Goal: Task Accomplishment & Management: Complete application form

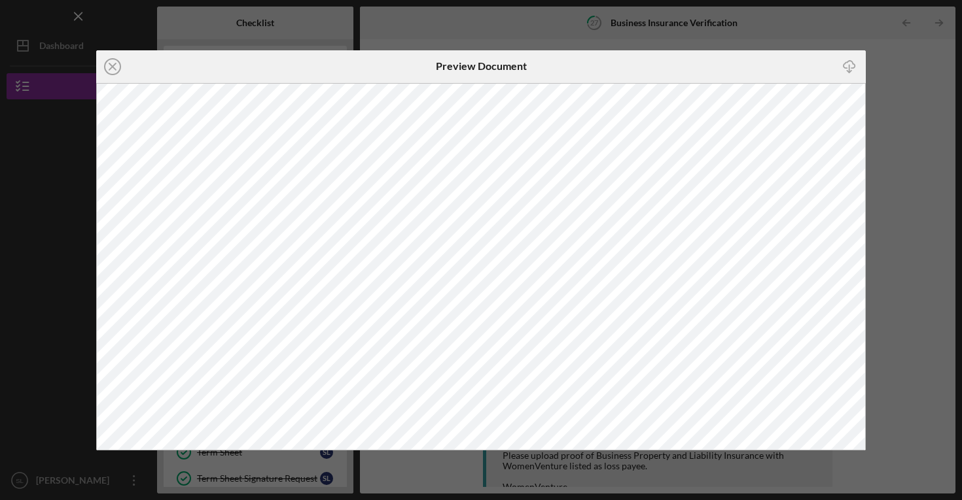
scroll to position [154, 0]
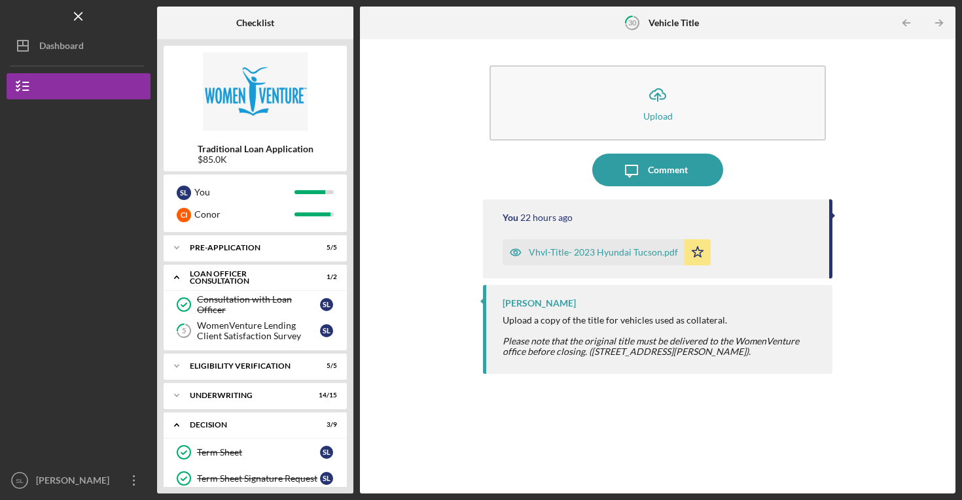
scroll to position [159, 0]
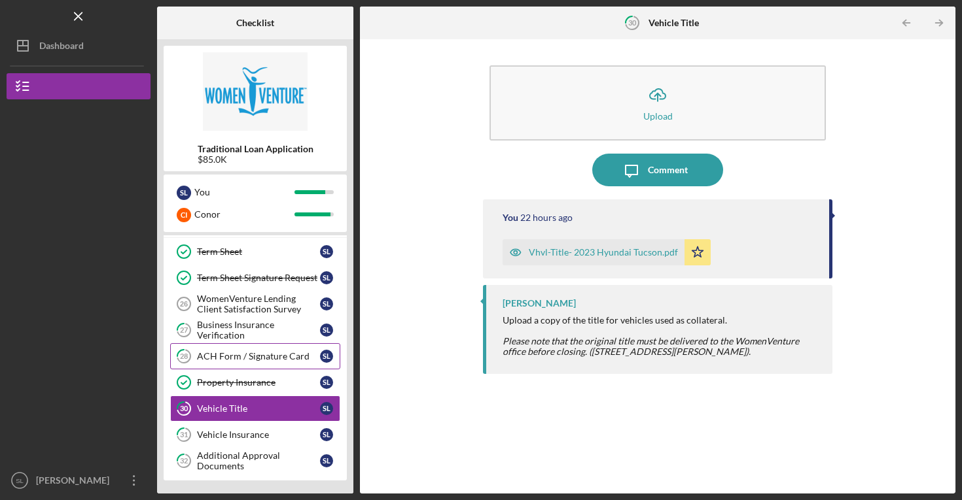
scroll to position [201, 0]
click at [244, 451] on div "Additional Approval Documents" at bounding box center [258, 461] width 123 height 21
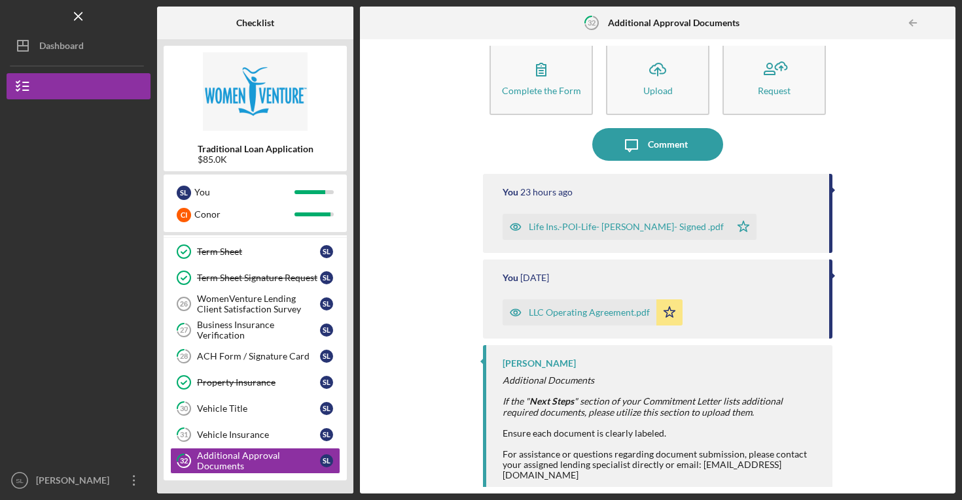
scroll to position [24, 0]
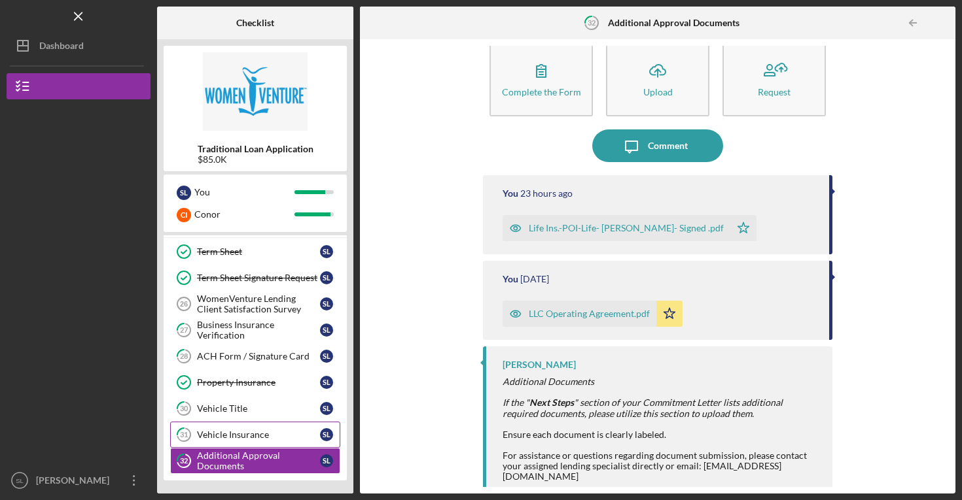
click at [221, 422] on link "31 Vehicle Insurance S L" at bounding box center [255, 435] width 170 height 26
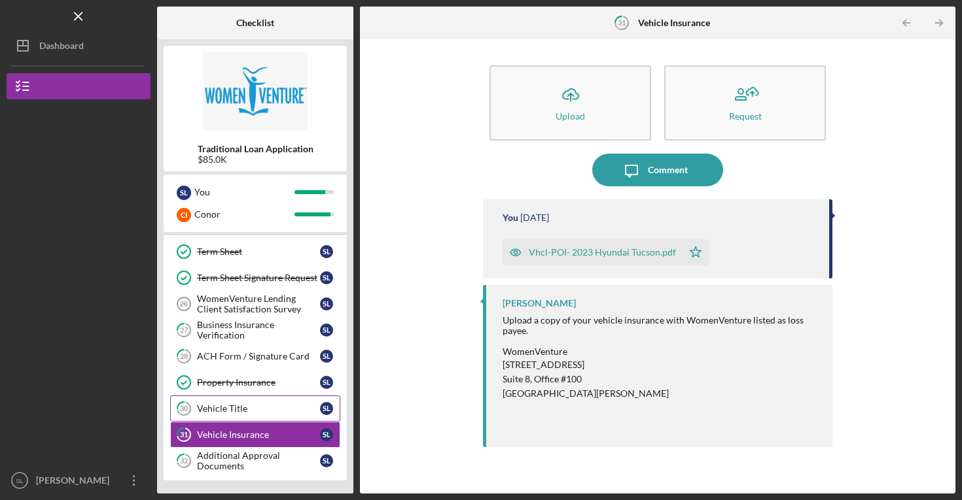
click at [223, 405] on div "Vehicle Title" at bounding box center [258, 409] width 123 height 10
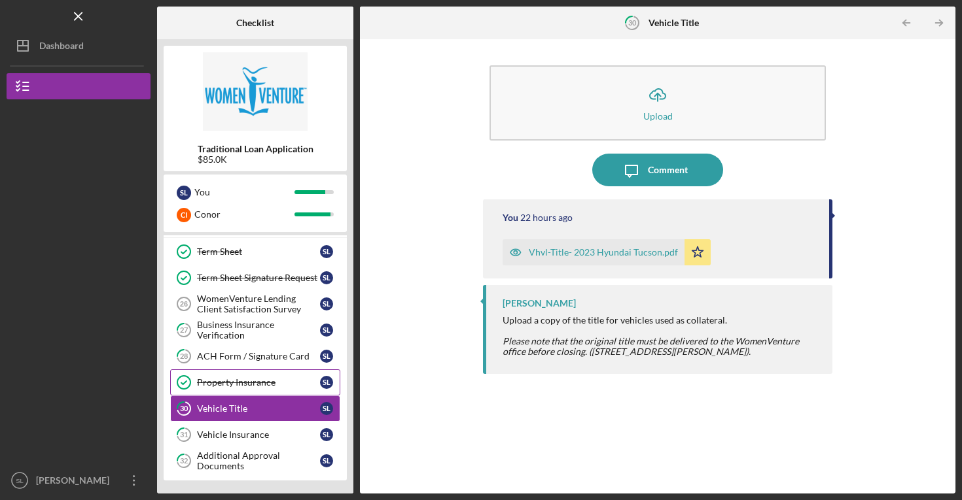
click at [226, 372] on link "Property Insurance Property Insurance S L" at bounding box center [255, 383] width 170 height 26
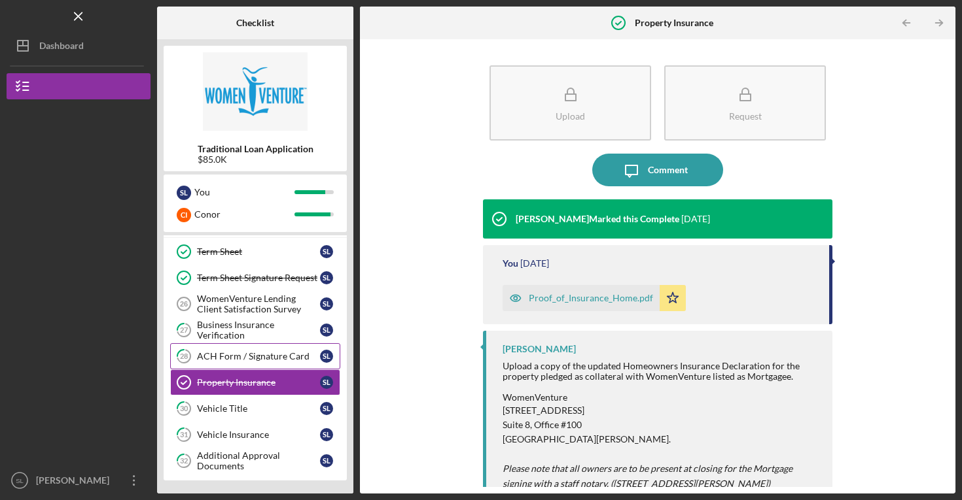
click at [230, 354] on div "ACH Form / Signature Card" at bounding box center [258, 356] width 123 height 10
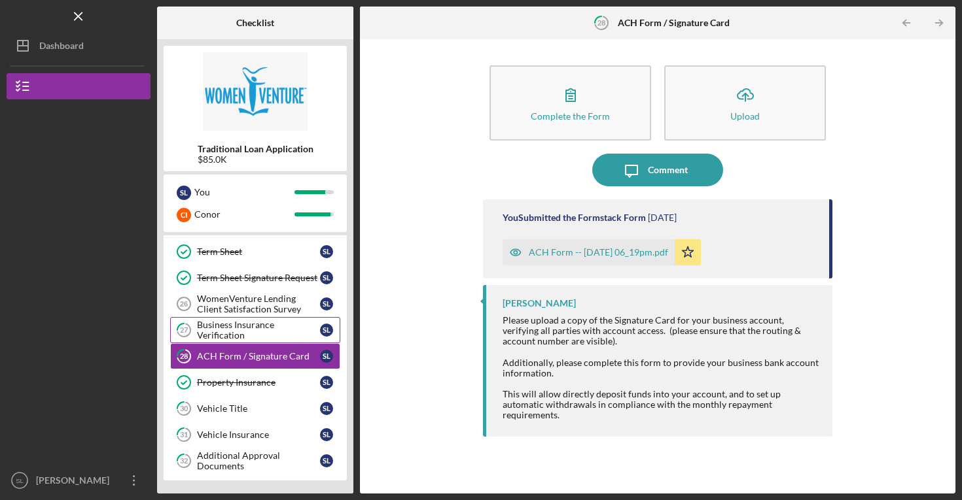
click at [230, 339] on div "Business Insurance Verification" at bounding box center [258, 330] width 123 height 21
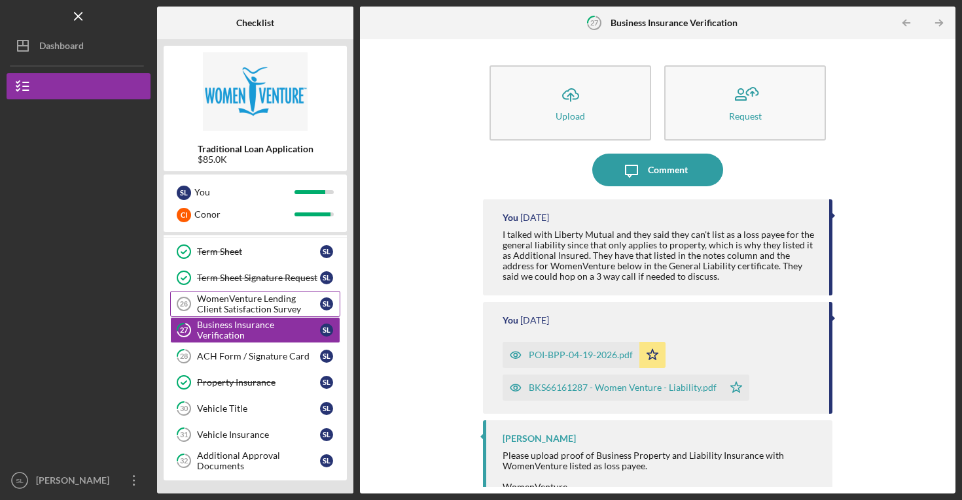
click at [227, 299] on div "WomenVenture Lending Client Satisfaction Survey" at bounding box center [258, 304] width 123 height 21
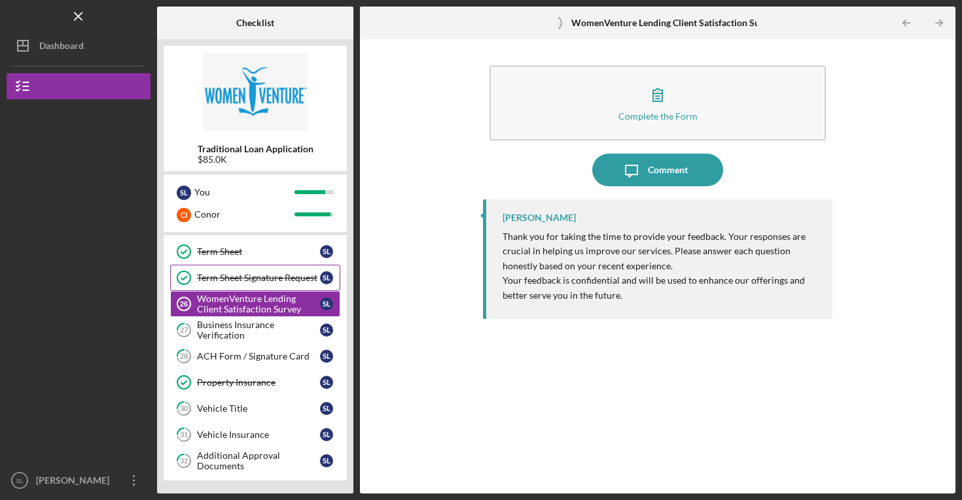
click at [228, 281] on div "Term Sheet Signature Request" at bounding box center [258, 278] width 123 height 10
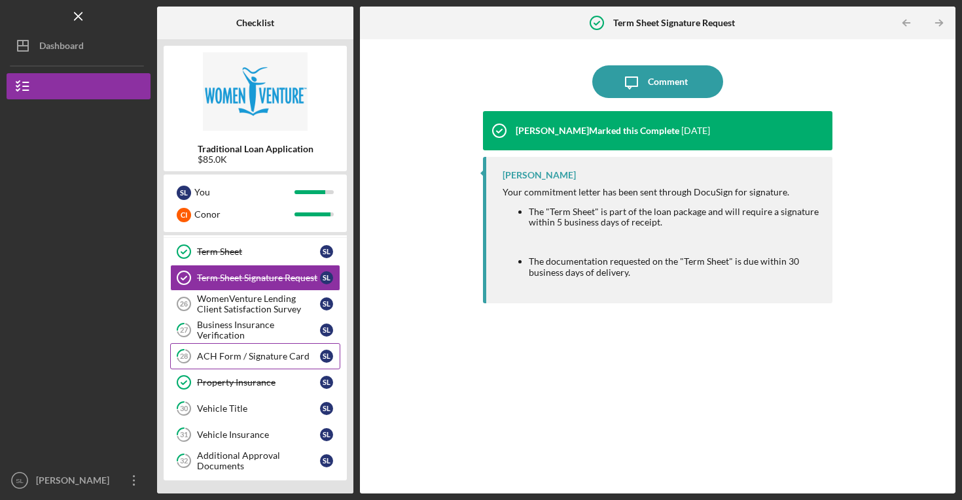
click at [252, 351] on link "28 ACH Form / Signature Card S L" at bounding box center [255, 356] width 170 height 26
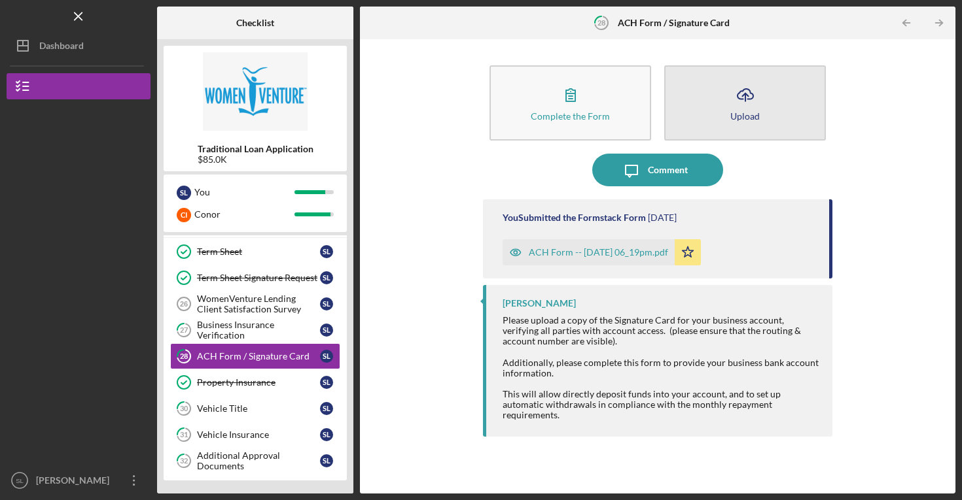
drag, startPoint x: 599, startPoint y: 104, endPoint x: 786, endPoint y: 109, distance: 187.2
click at [786, 109] on div "Complete the Form Form Icon/Upload Upload" at bounding box center [657, 103] width 349 height 88
click at [786, 109] on button "Icon/Upload Upload" at bounding box center [745, 102] width 162 height 75
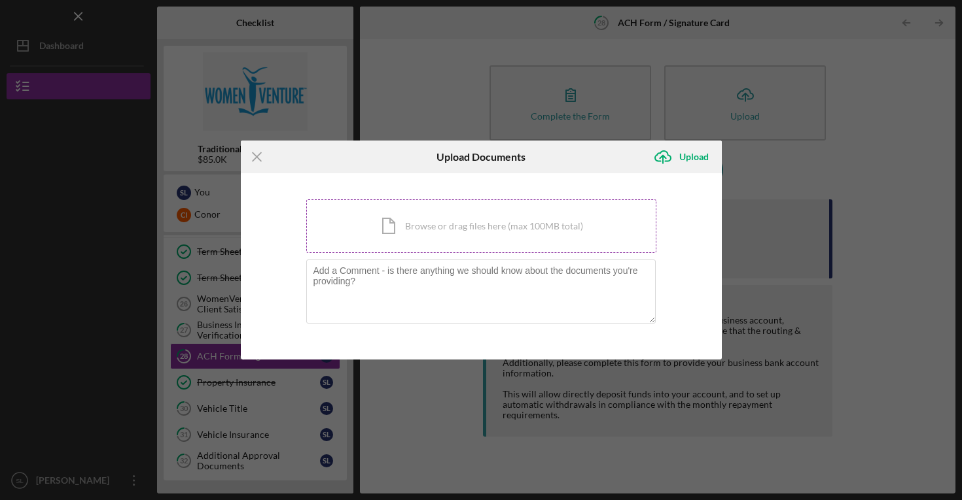
click at [462, 213] on div "Icon/Document Browse or drag files here (max 100MB total) Tap to choose files o…" at bounding box center [481, 227] width 350 height 54
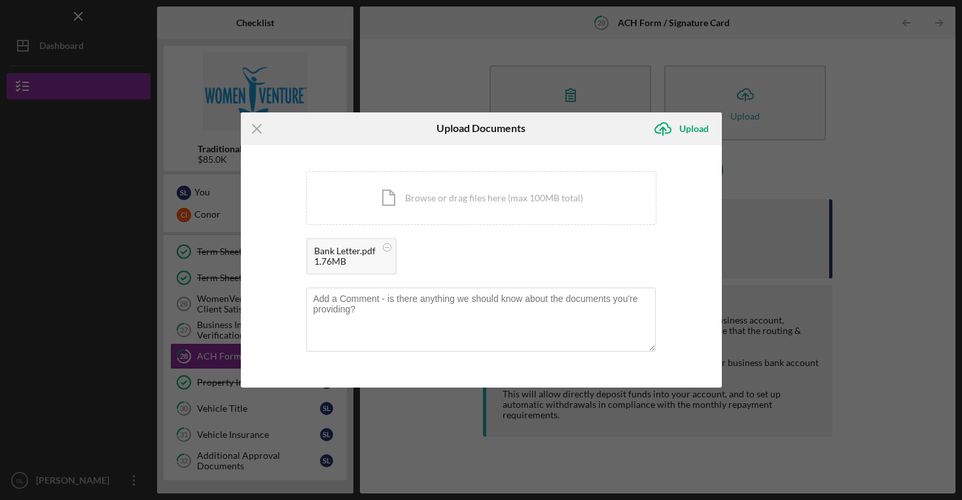
click at [357, 252] on div "Bank Letter.pdf" at bounding box center [344, 251] width 61 height 10
click at [682, 137] on div "Upload" at bounding box center [693, 129] width 29 height 26
